Goal: Information Seeking & Learning: Learn about a topic

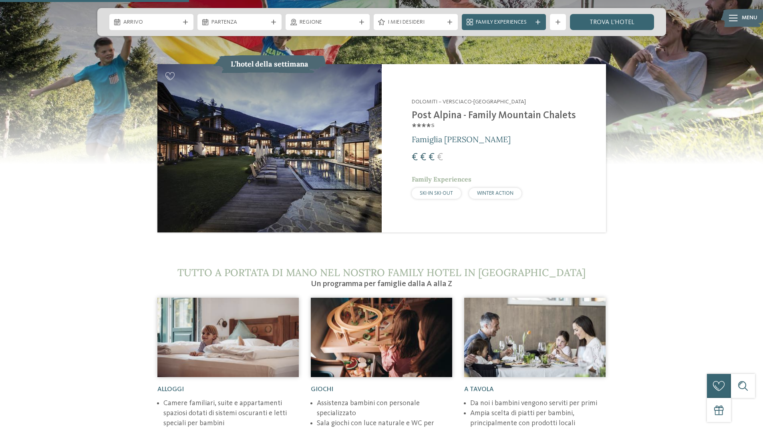
scroll to position [922, 0]
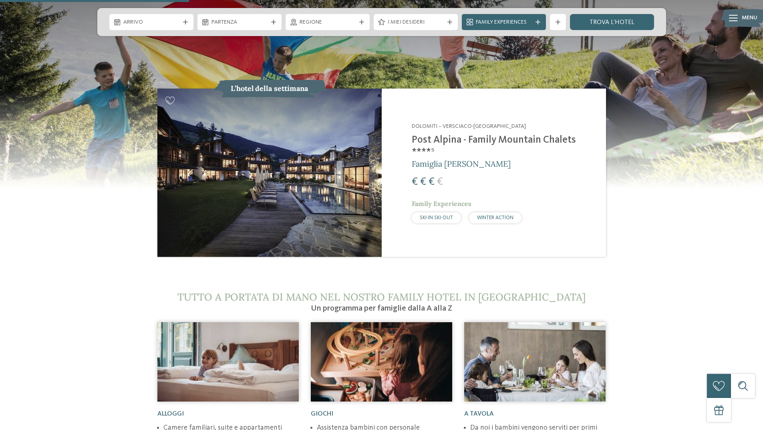
click at [490, 134] on h2 "Post Alpina - Family Mountain Chalets ****ˢ" at bounding box center [504, 146] width 184 height 24
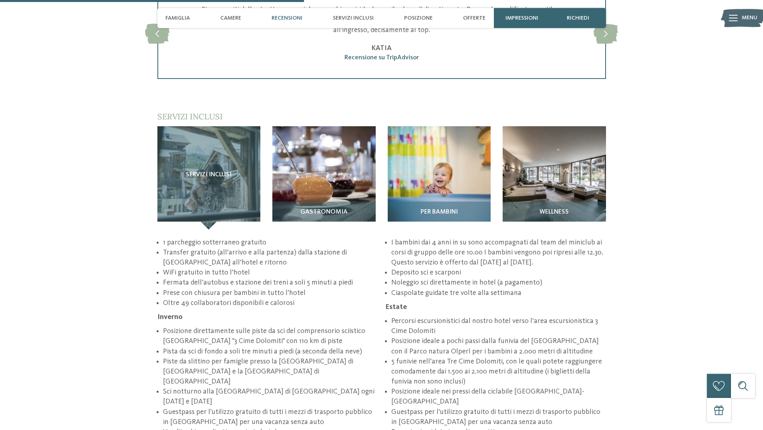
scroll to position [1162, 0]
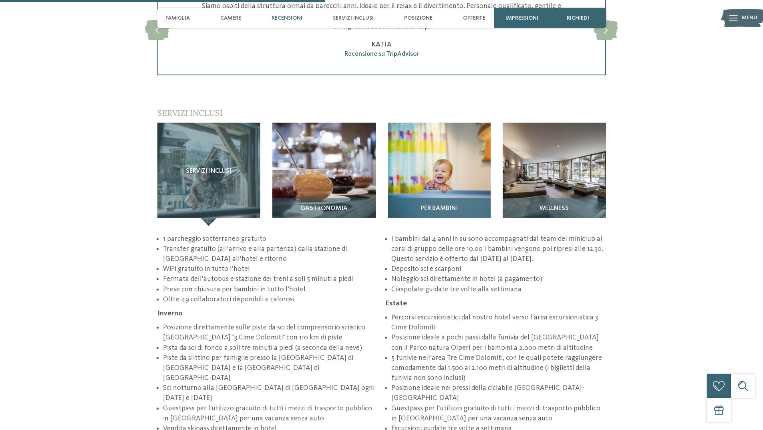
click at [457, 159] on img at bounding box center [439, 174] width 103 height 103
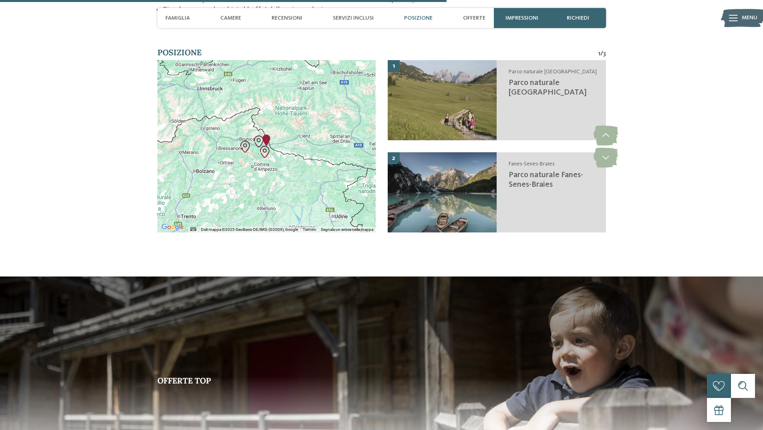
scroll to position [1483, 0]
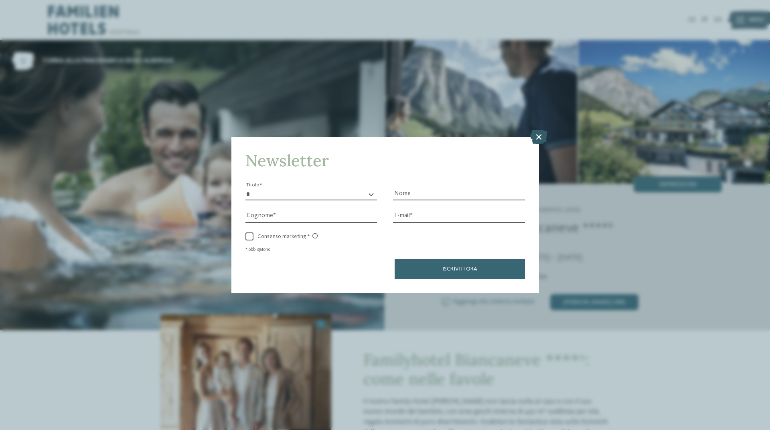
click at [539, 138] on icon at bounding box center [538, 137] width 17 height 14
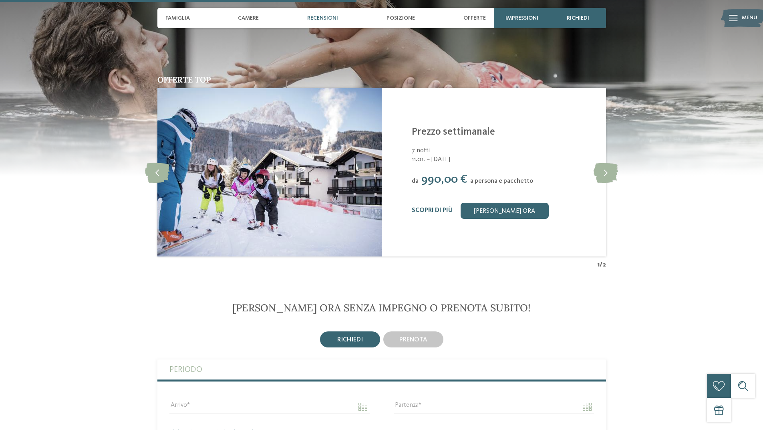
scroll to position [1242, 0]
